Goal: Task Accomplishment & Management: Use online tool/utility

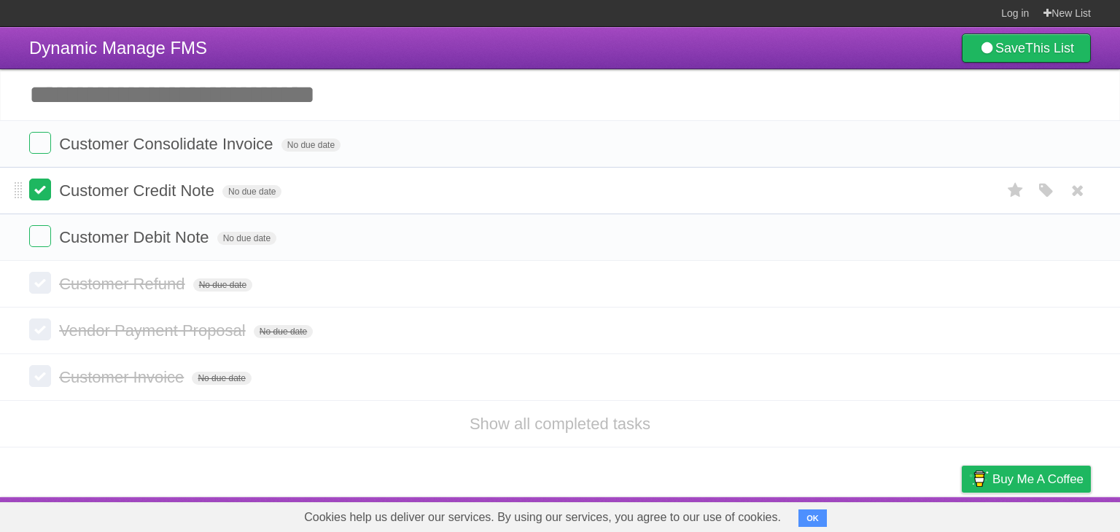
click at [44, 184] on label at bounding box center [40, 190] width 22 height 22
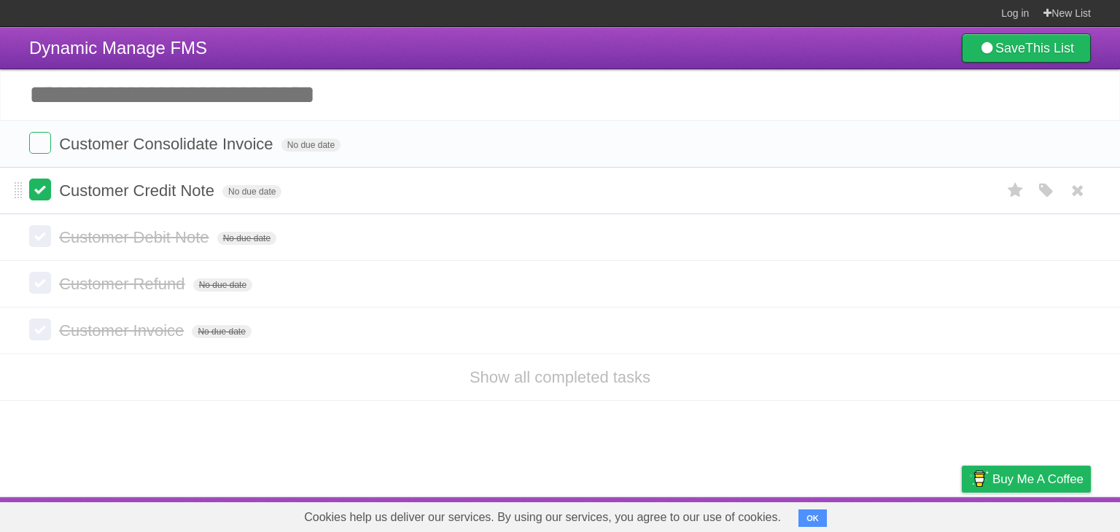
click at [44, 190] on label at bounding box center [40, 190] width 22 height 22
